Goal: Task Accomplishment & Management: Manage account settings

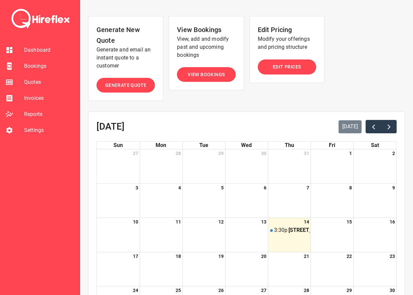
scroll to position [140, 0]
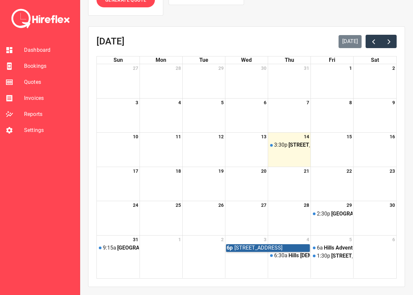
click at [292, 248] on link "[STREET_ADDRESS]" at bounding box center [268, 247] width 84 height 7
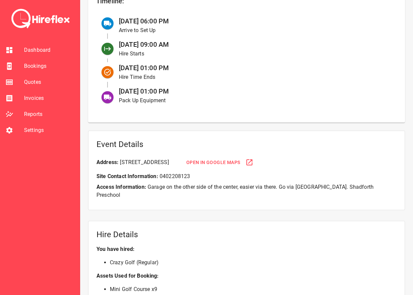
scroll to position [157, 0]
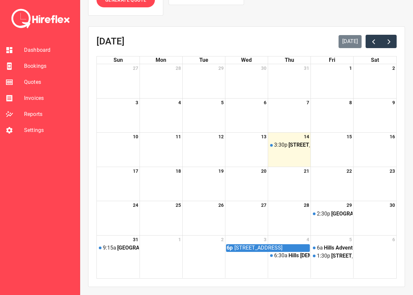
scroll to position [140, 0]
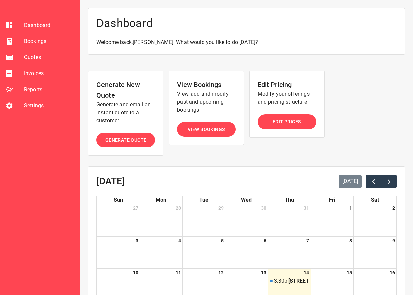
scroll to position [140, 0]
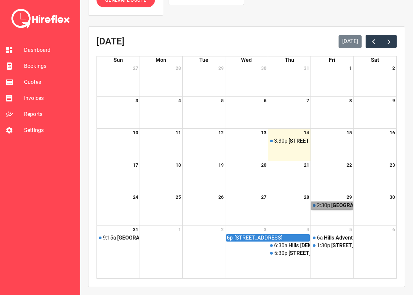
click at [325, 205] on link "2:[GEOGRAPHIC_DATA], [STREET_ADDRESS]" at bounding box center [332, 205] width 41 height 7
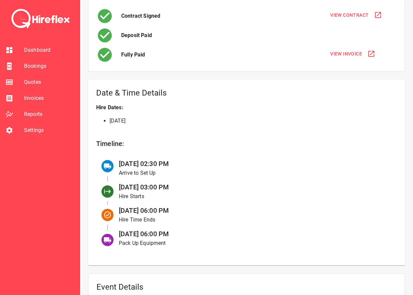
scroll to position [65, 0]
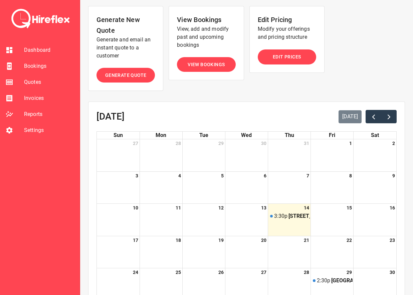
scroll to position [140, 0]
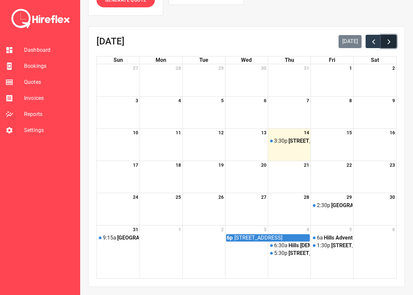
click at [390, 39] on span "button" at bounding box center [389, 42] width 8 height 8
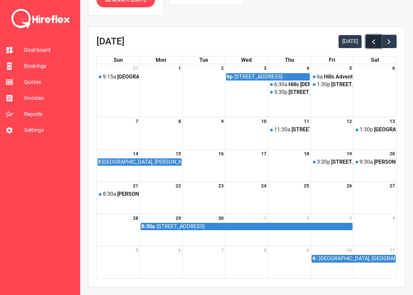
click at [372, 40] on span "button" at bounding box center [374, 42] width 8 height 8
